Goal: Information Seeking & Learning: Understand process/instructions

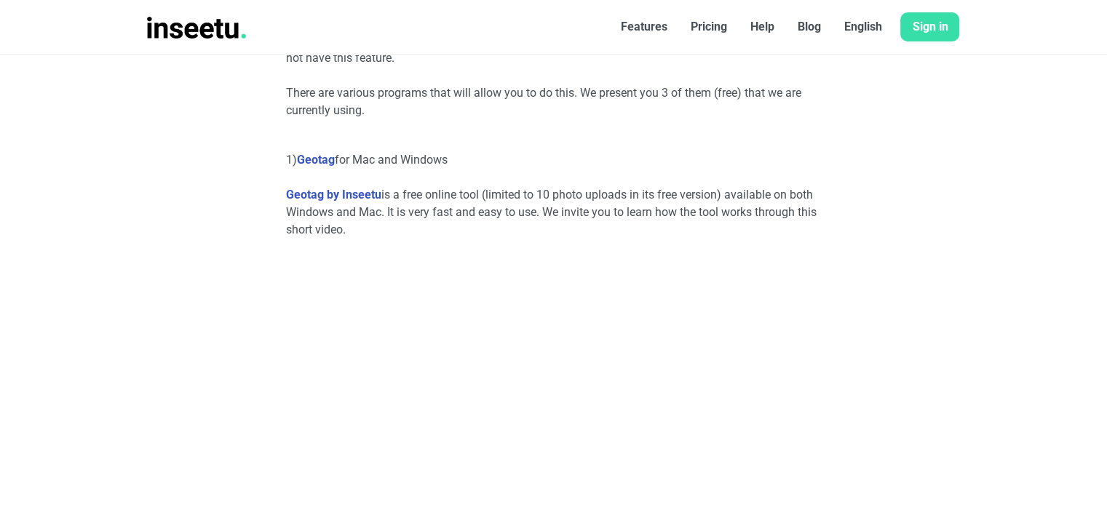
scroll to position [627, 0]
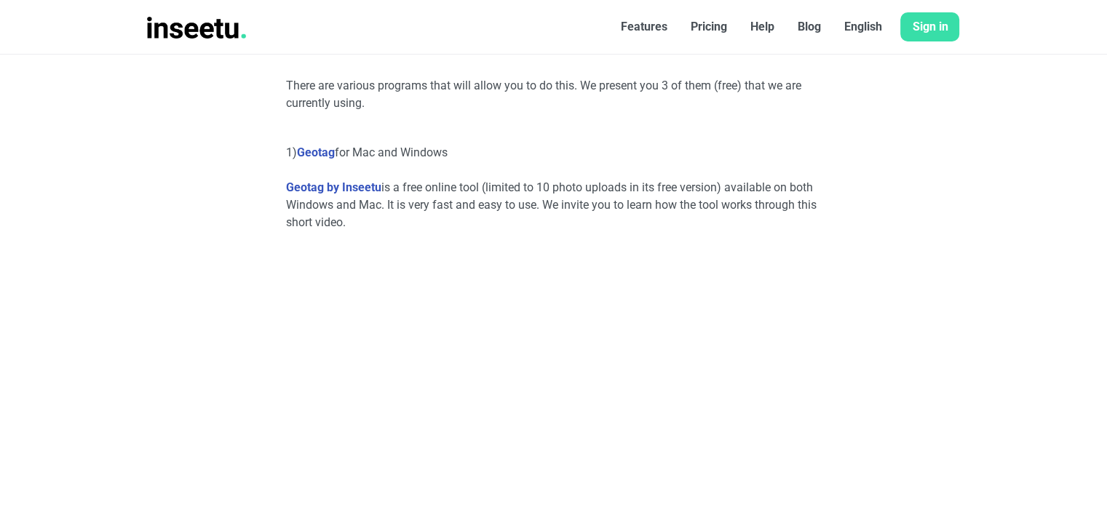
drag, startPoint x: 1110, startPoint y: 42, endPoint x: 1117, endPoint y: 95, distance: 52.9
click at [315, 149] on link "Geotag" at bounding box center [316, 153] width 38 height 14
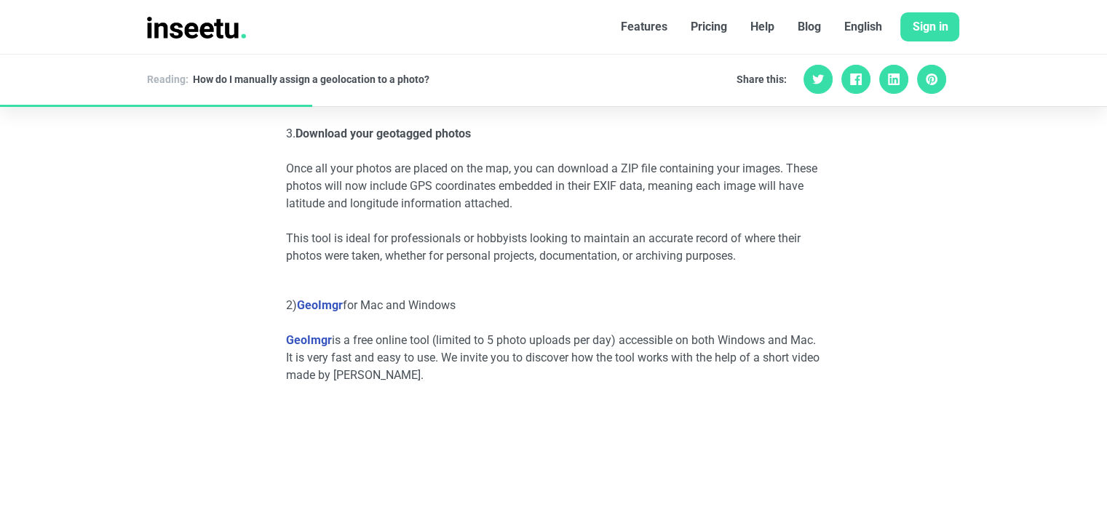
scroll to position [1738, 0]
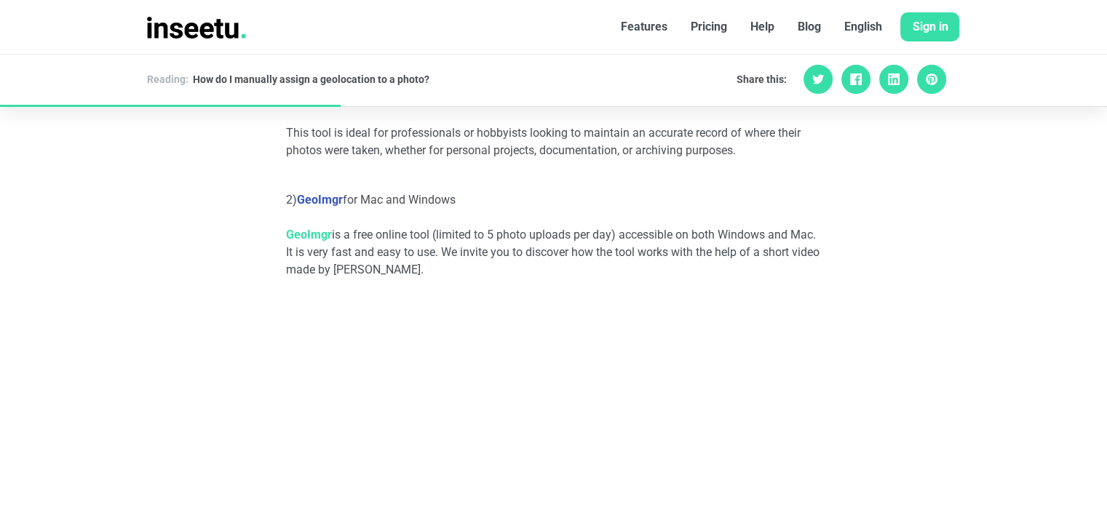
click at [316, 233] on link "GeoImgr" at bounding box center [309, 235] width 46 height 14
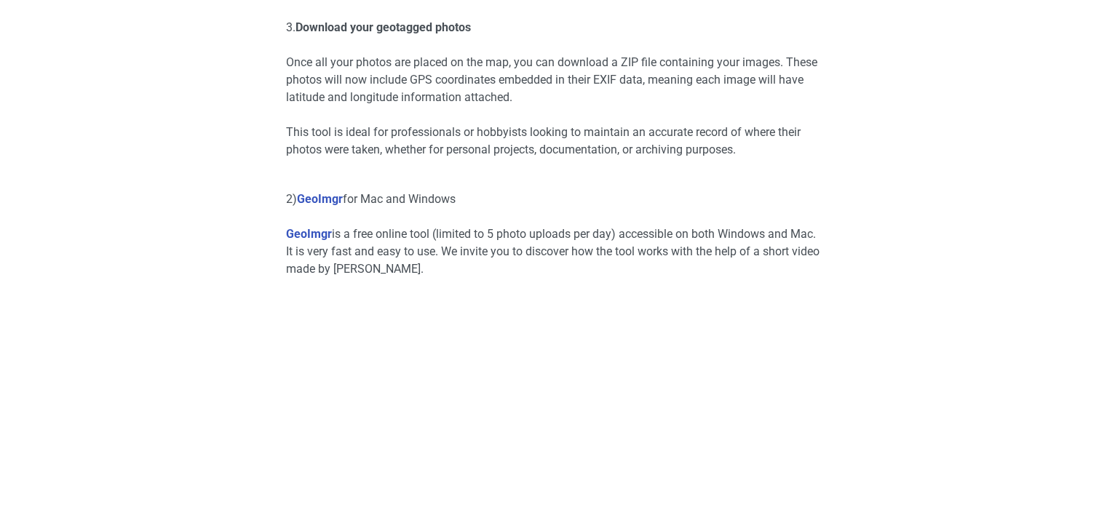
scroll to position [1738, 0]
